Goal: Task Accomplishment & Management: Manage account settings

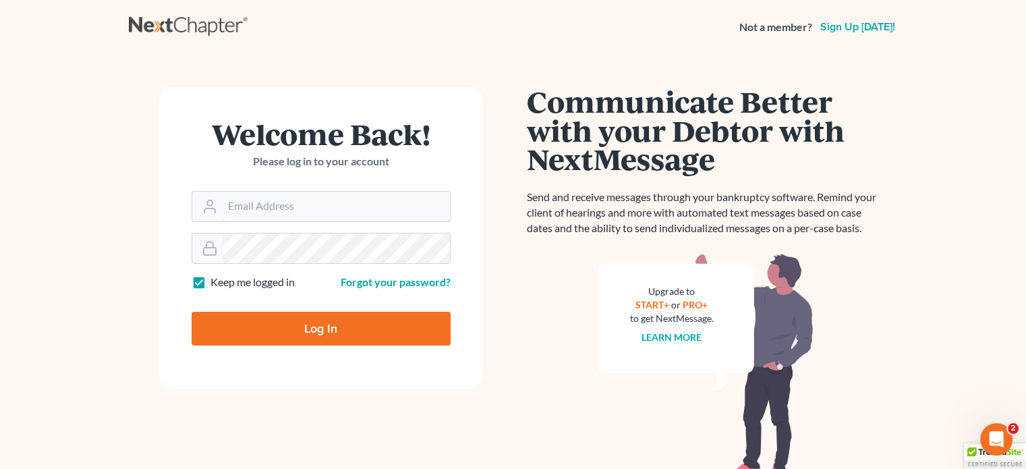
type input "kate@trunkettlaw.com"
click at [300, 331] on input "Log In" at bounding box center [321, 329] width 259 height 34
type input "Thinking..."
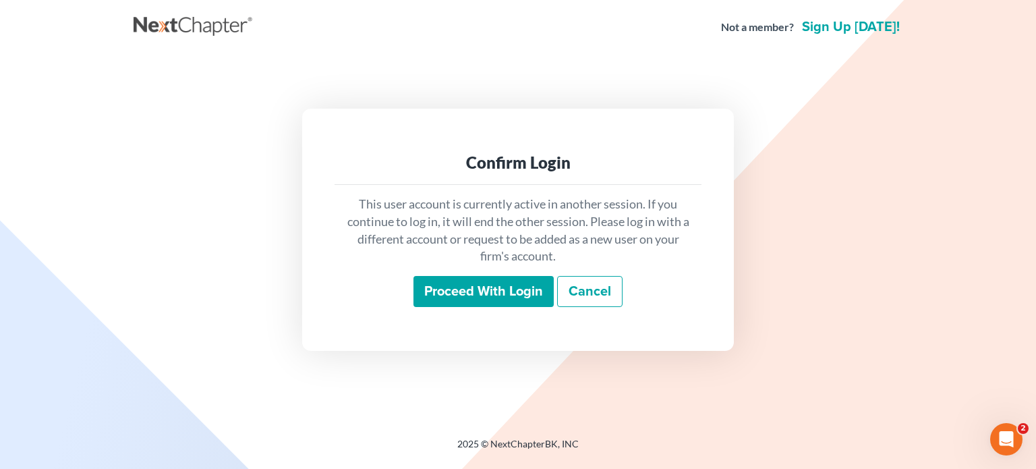
click at [451, 298] on input "Proceed with login" at bounding box center [484, 291] width 140 height 31
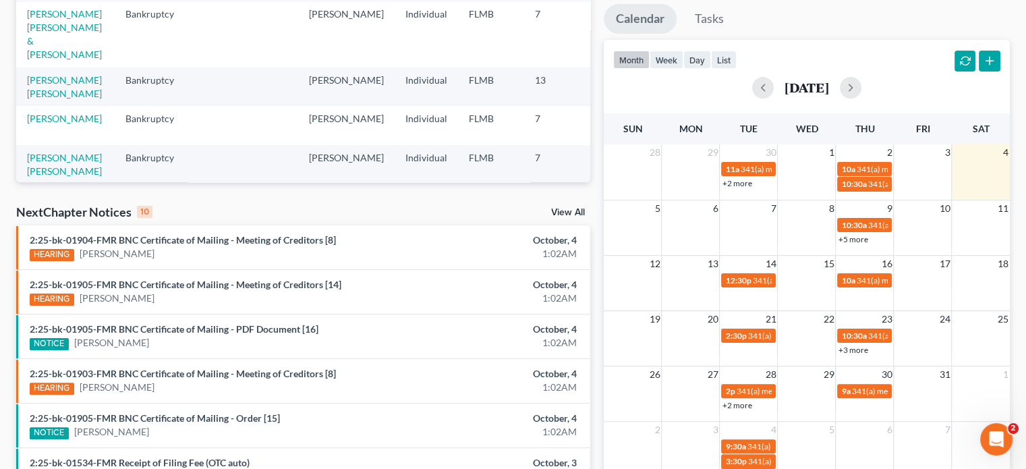
scroll to position [262, 0]
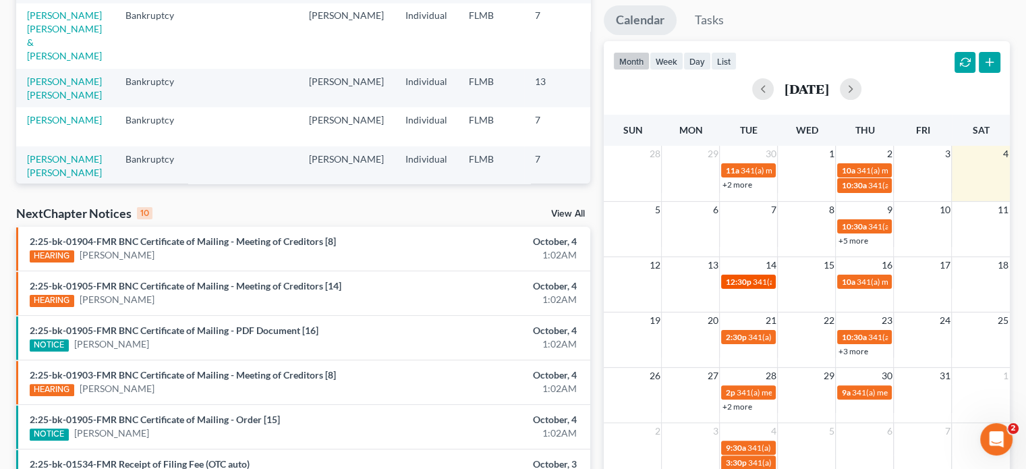
click at [757, 281] on span "341(a) meeting for [PERSON_NAME]" at bounding box center [817, 282] width 130 height 10
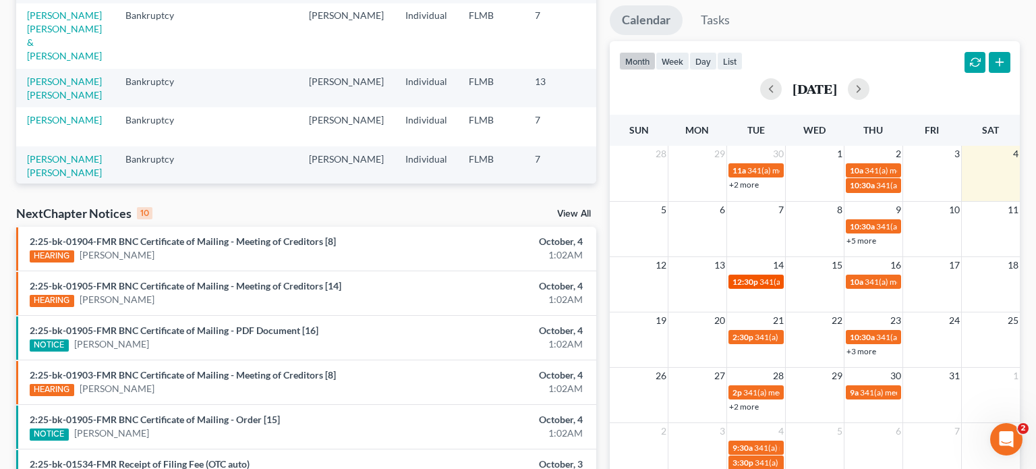
select select "Days"
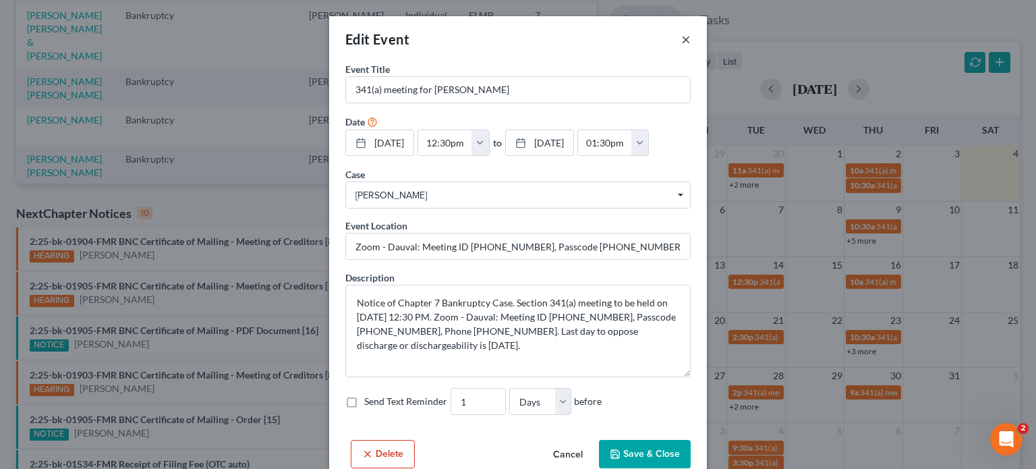
click at [683, 40] on button "×" at bounding box center [685, 39] width 9 height 16
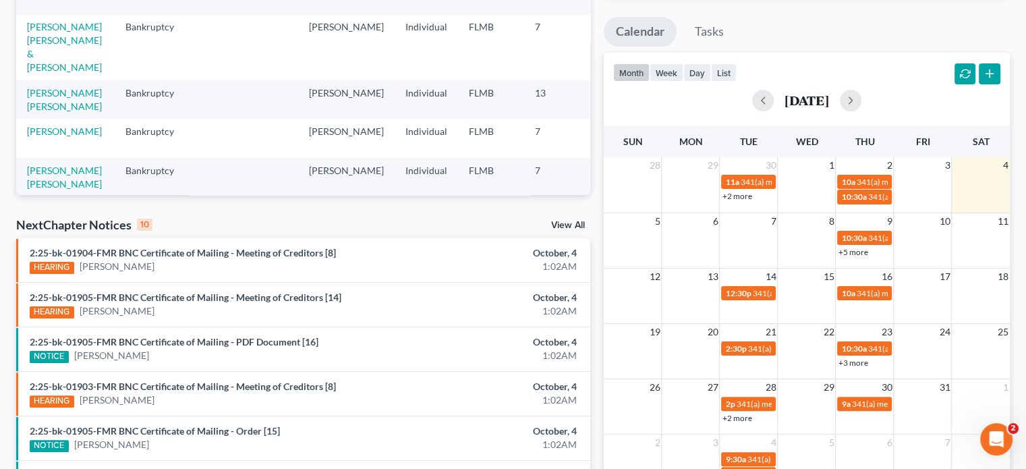
scroll to position [261, 0]
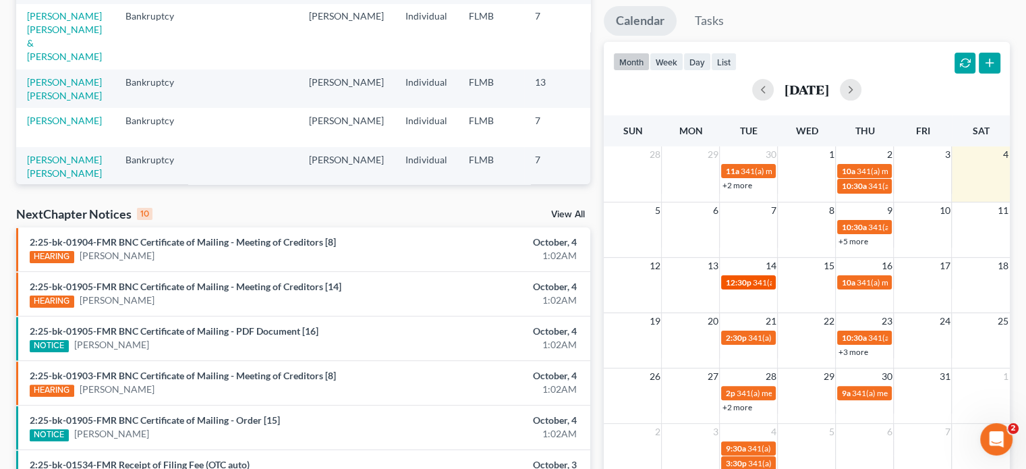
click at [762, 283] on span "341(a) meeting for [PERSON_NAME]" at bounding box center [817, 282] width 130 height 10
select select "Days"
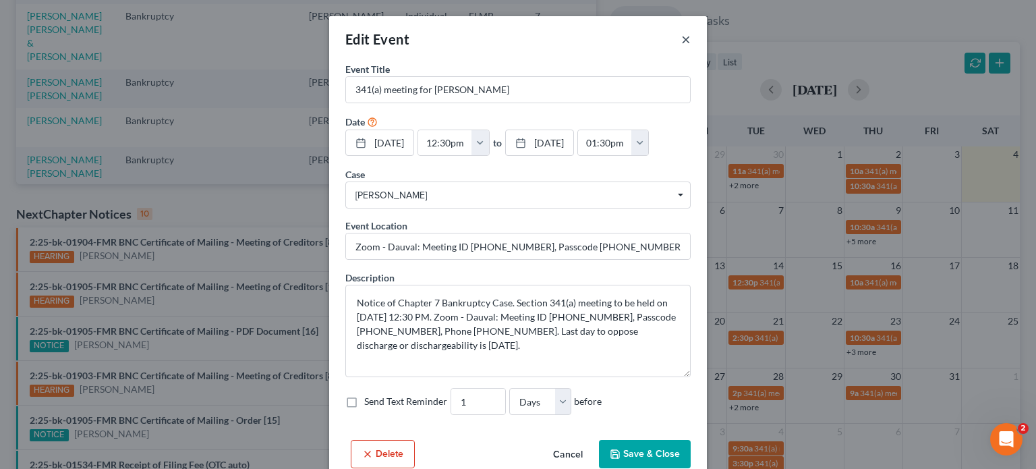
click at [681, 43] on button "×" at bounding box center [685, 39] width 9 height 16
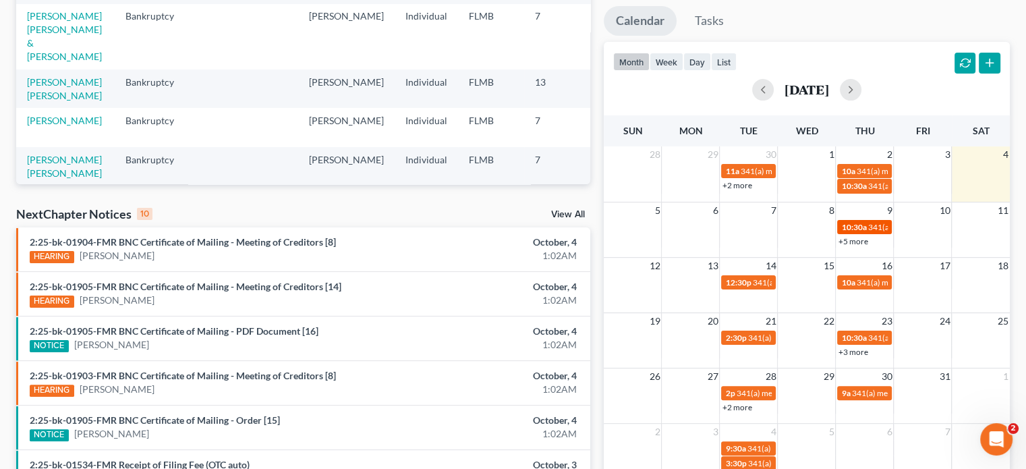
click at [864, 223] on span "10:30a" at bounding box center [853, 227] width 25 height 10
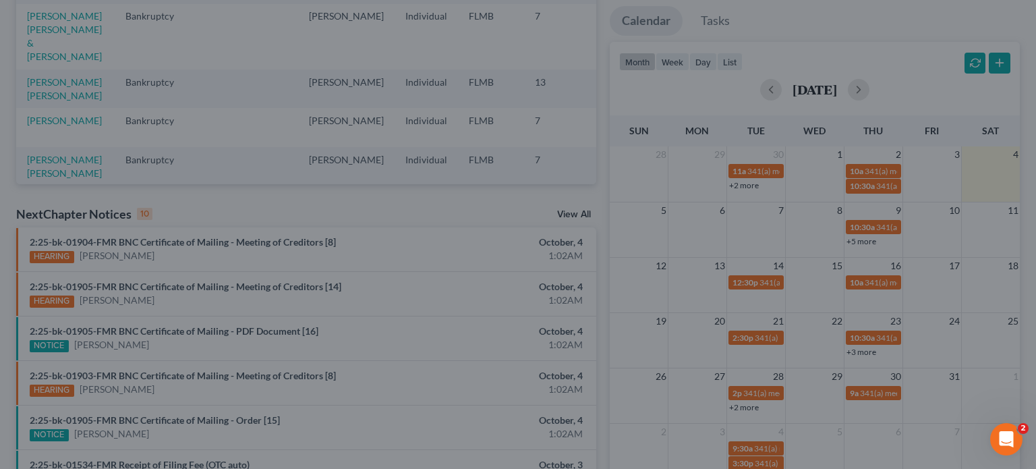
click at [839, 252] on div "Edit Event × Event Title * 341(a) meeting for [PERSON_NAME] & [PERSON_NAME] Dat…" at bounding box center [518, 234] width 1036 height 469
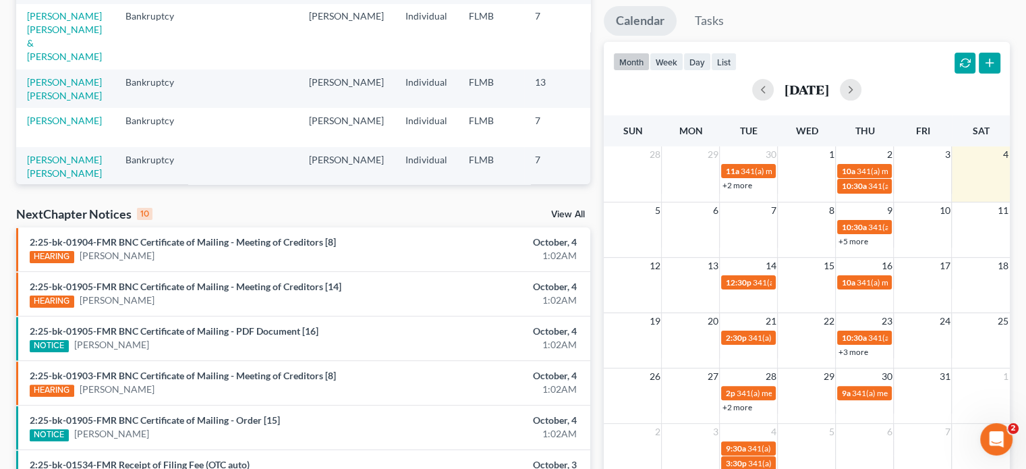
click at [858, 239] on link "+5 more" at bounding box center [853, 241] width 30 height 10
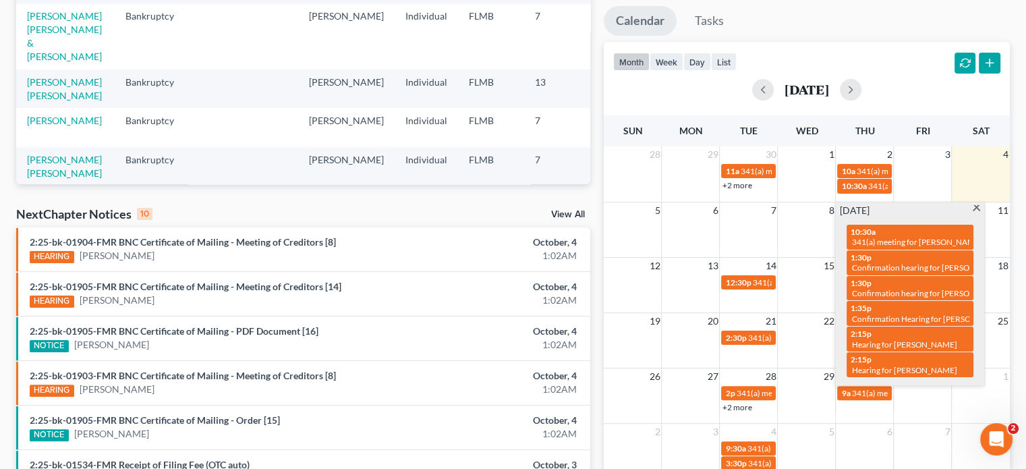
click at [822, 215] on td "8" at bounding box center [807, 210] width 58 height 17
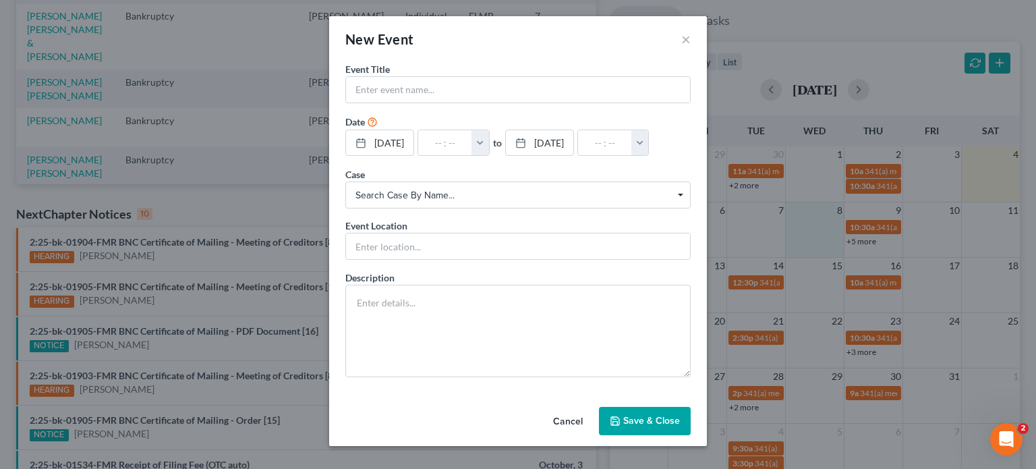
click at [874, 230] on div "New Event × Event Title * Date [DATE] close Date [DATE] Time 12:00 AM chevron_l…" at bounding box center [518, 234] width 1036 height 469
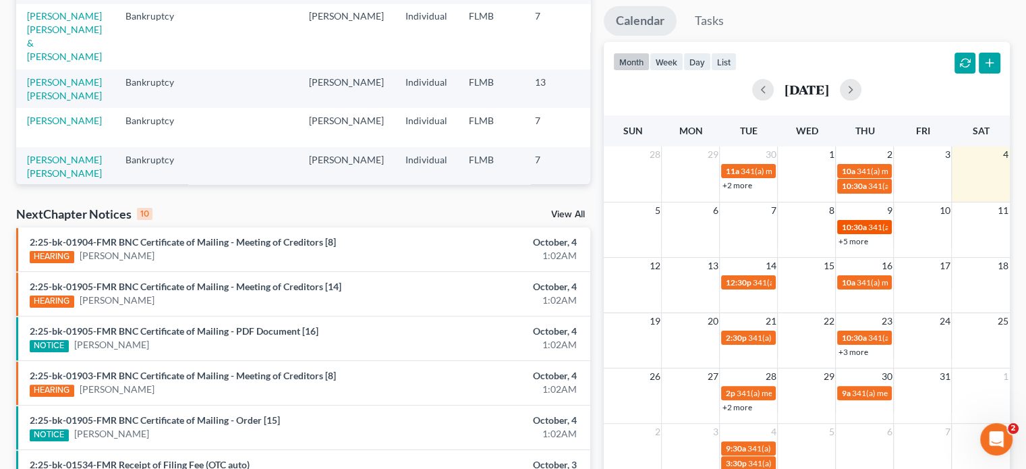
click at [874, 229] on span "341(a) meeting for [PERSON_NAME] & [PERSON_NAME]" at bounding box center [969, 227] width 202 height 10
select select "Days"
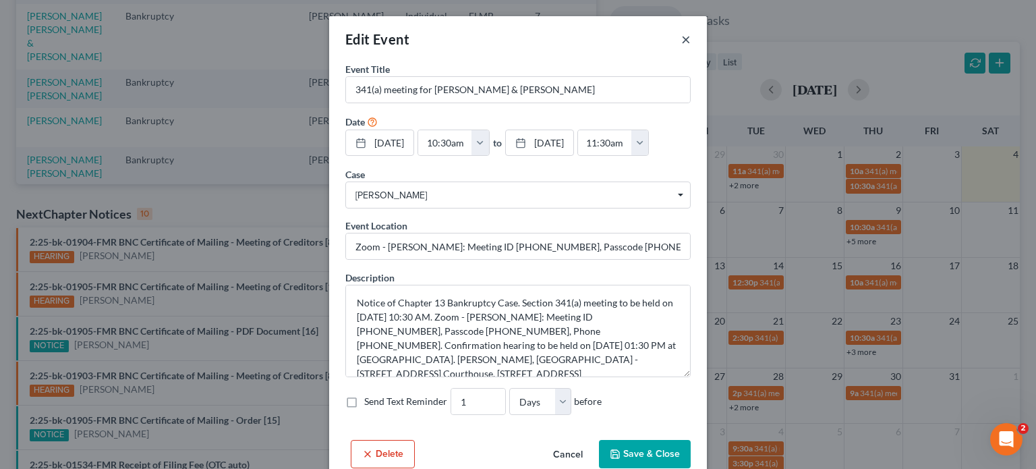
click at [681, 38] on button "×" at bounding box center [685, 39] width 9 height 16
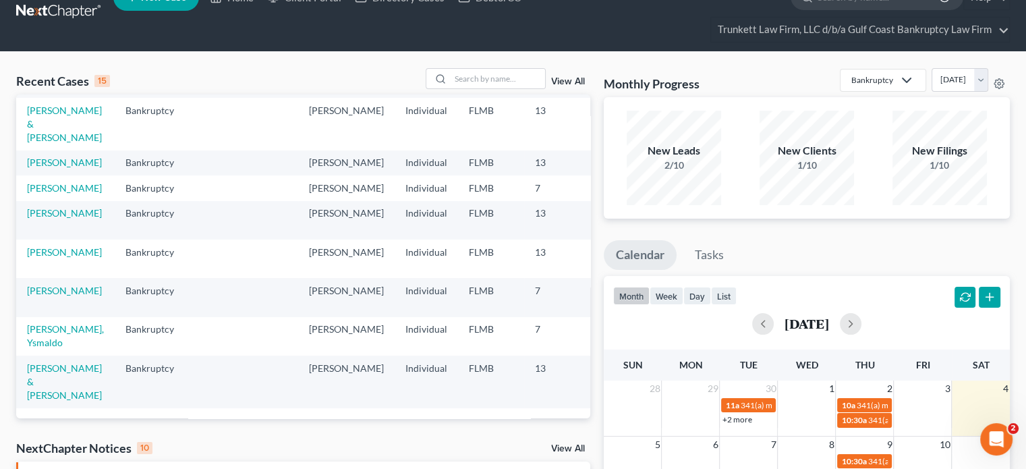
scroll to position [0, 0]
